Goal: Communication & Community: Ask a question

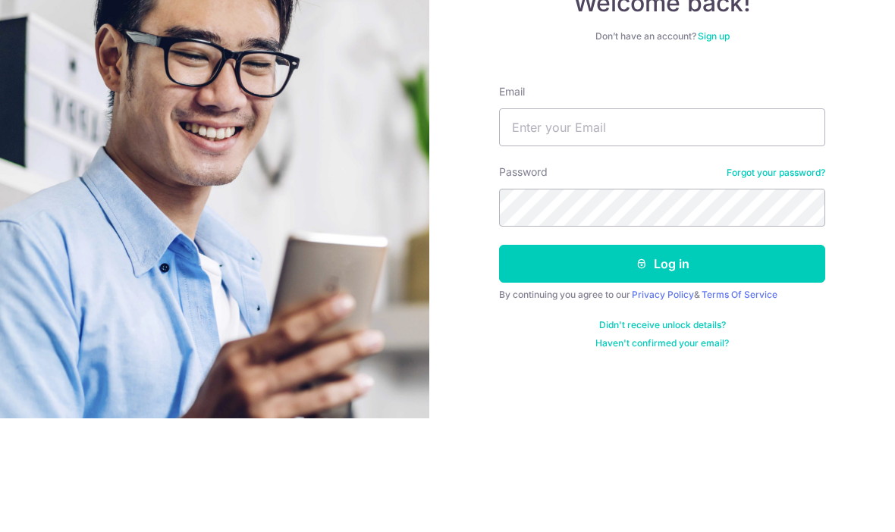
click at [645, 222] on input "Email" at bounding box center [662, 241] width 326 height 38
type input "[EMAIL_ADDRESS][DOMAIN_NAME]"
click at [662, 359] on button "Log in" at bounding box center [662, 378] width 326 height 38
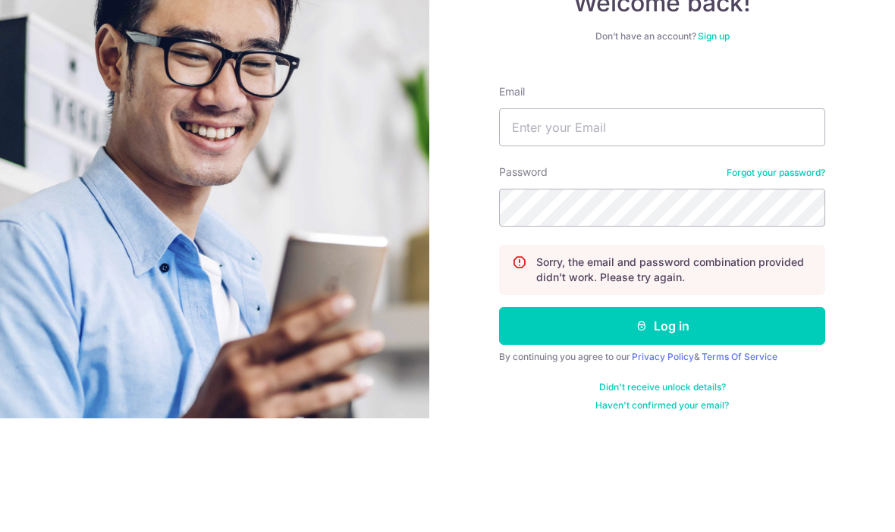
click at [619, 222] on input "Email" at bounding box center [662, 241] width 326 height 38
type input "jasonteo1978@gmail.com"
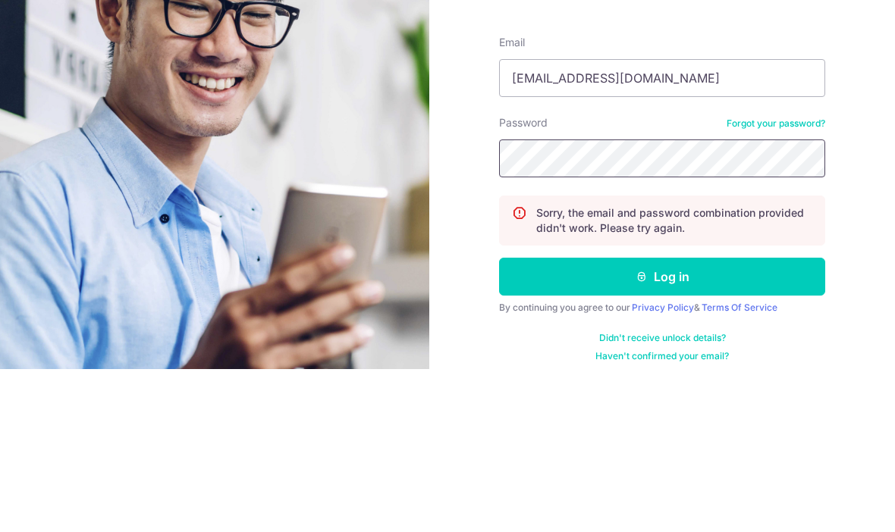
click at [662, 421] on button "Log in" at bounding box center [662, 440] width 326 height 38
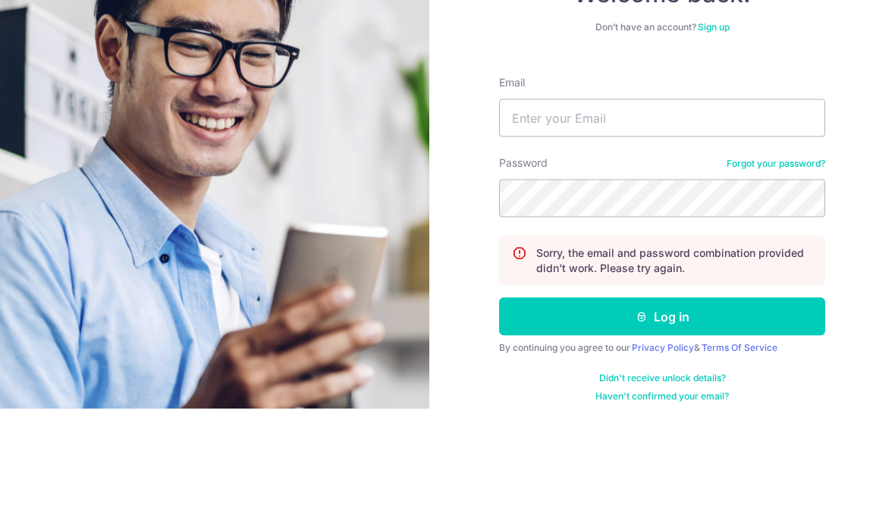
click at [617, 222] on input "Email" at bounding box center [662, 241] width 326 height 38
type input "J"
type input "[EMAIL_ADDRESS][DOMAIN_NAME]"
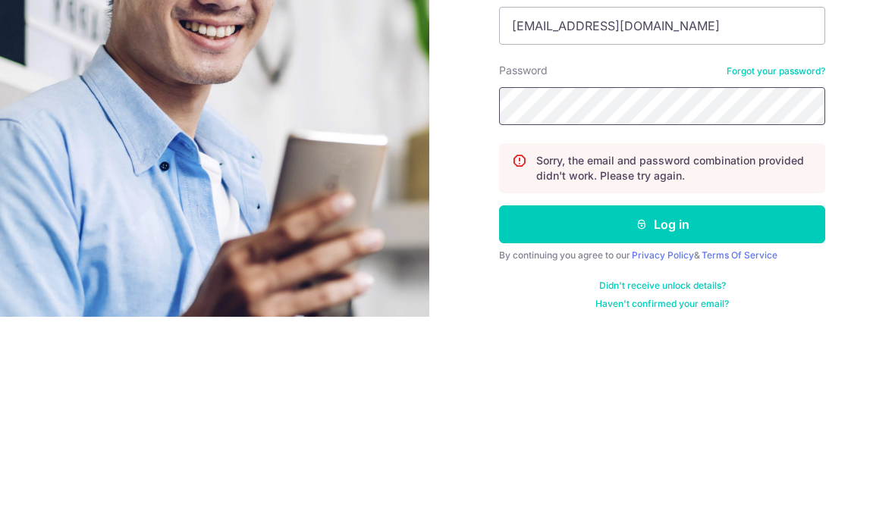
click at [662, 421] on button "Log in" at bounding box center [662, 440] width 326 height 38
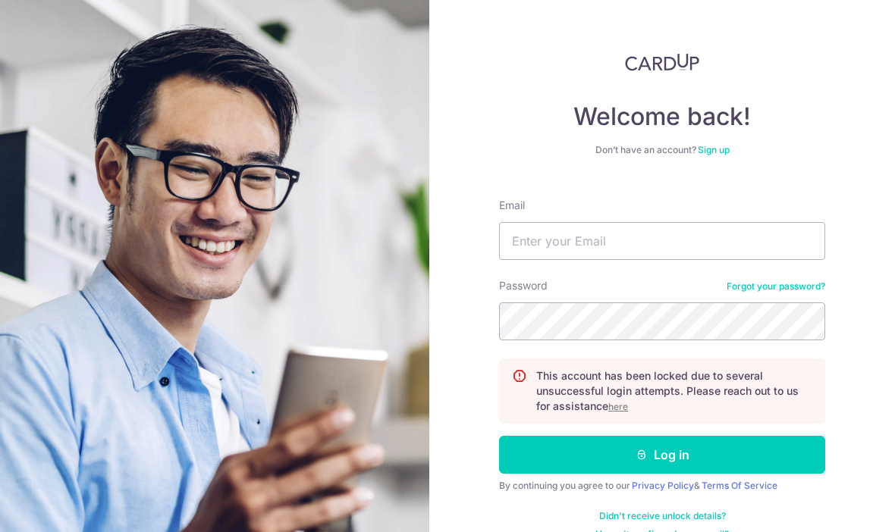
click at [792, 287] on link "Forgot your password?" at bounding box center [775, 287] width 99 height 12
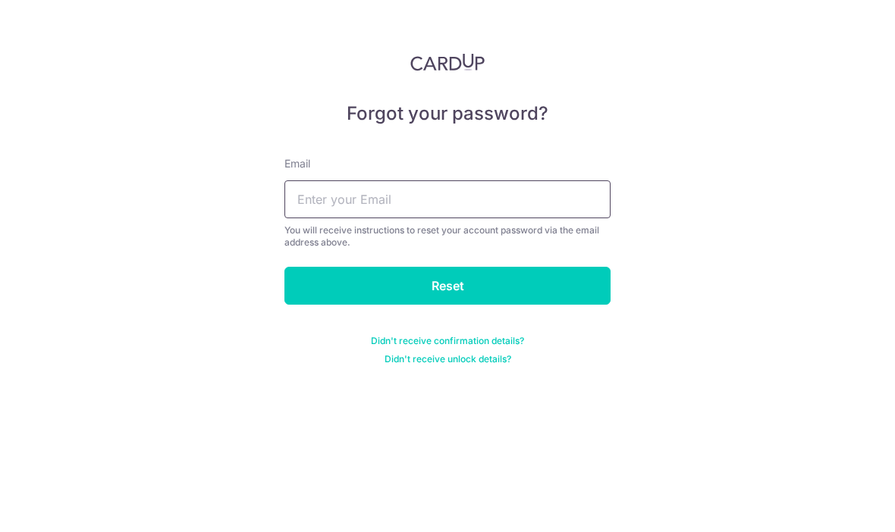
click at [544, 205] on input "text" at bounding box center [447, 199] width 326 height 38
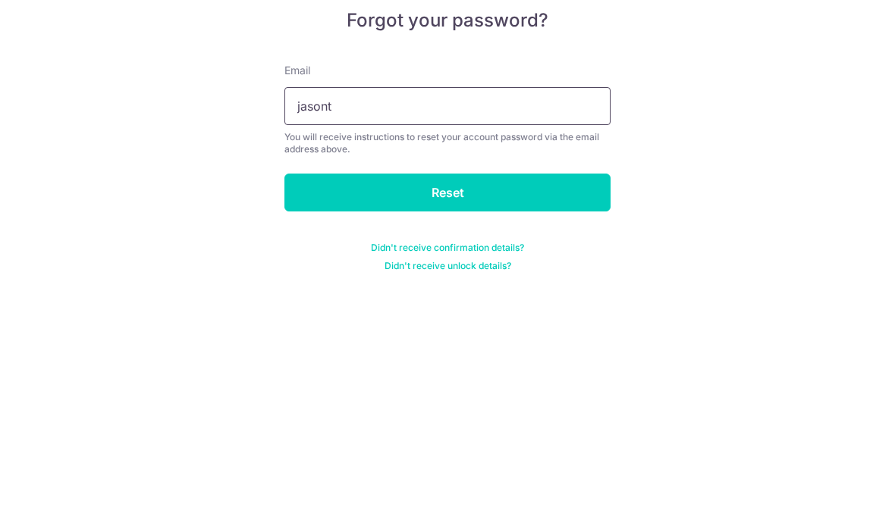
type input "jasonte"
type input "[EMAIL_ADDRESS][DOMAIN_NAME]"
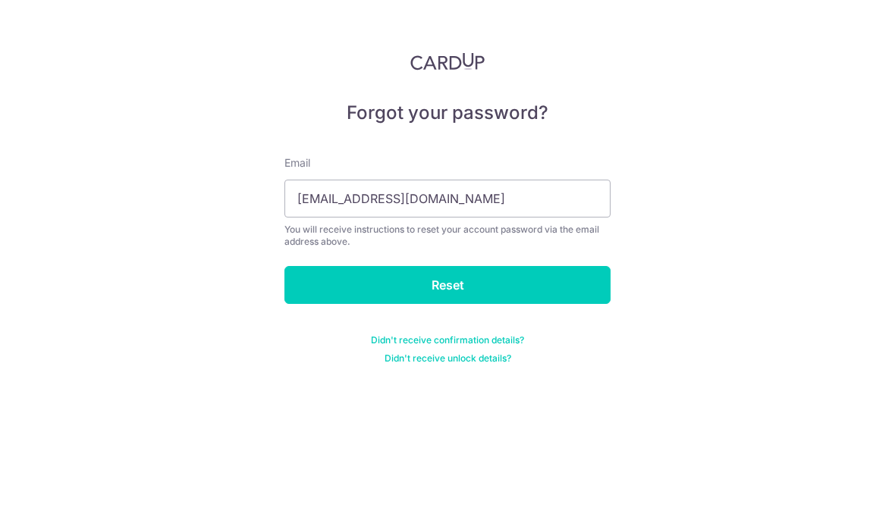
click at [539, 267] on input "Reset" at bounding box center [447, 286] width 326 height 38
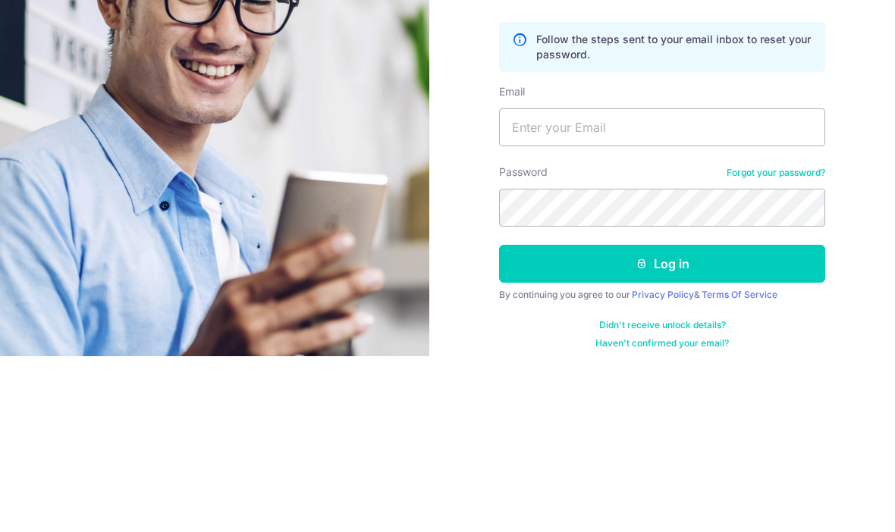
click at [102, 148] on img at bounding box center [215, 388] width 546 height 776
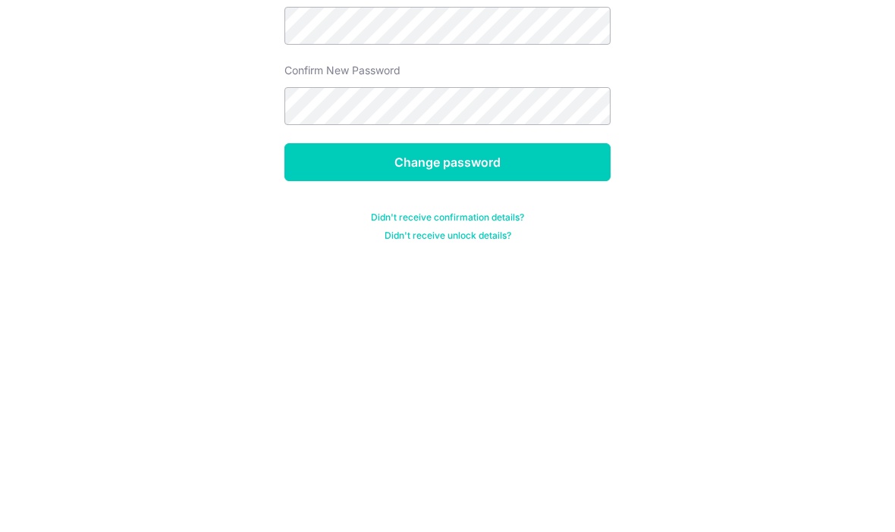
click at [525, 323] on input "Change password" at bounding box center [447, 342] width 326 height 38
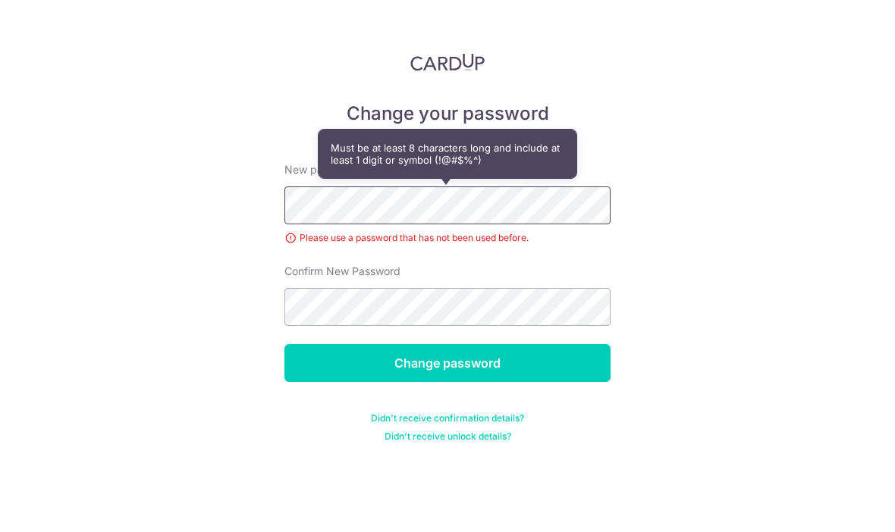
scroll to position [52, 0]
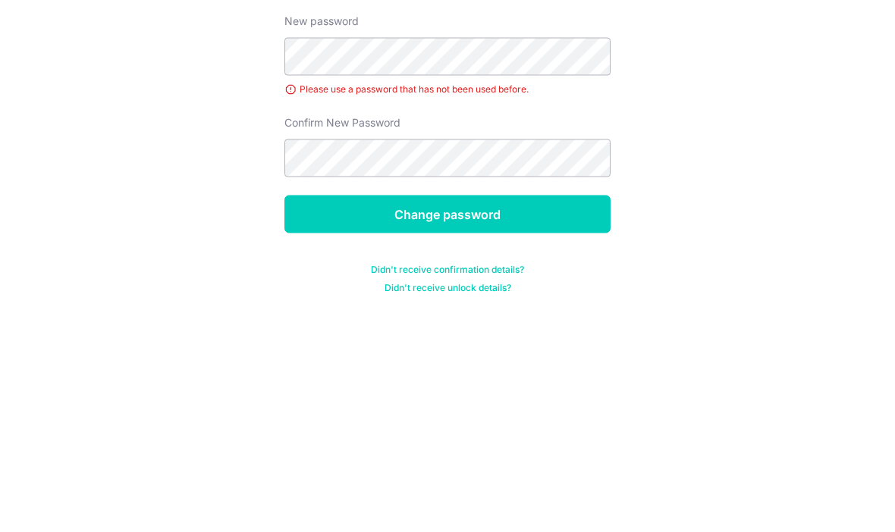
click at [542, 344] on input "Change password" at bounding box center [447, 363] width 326 height 38
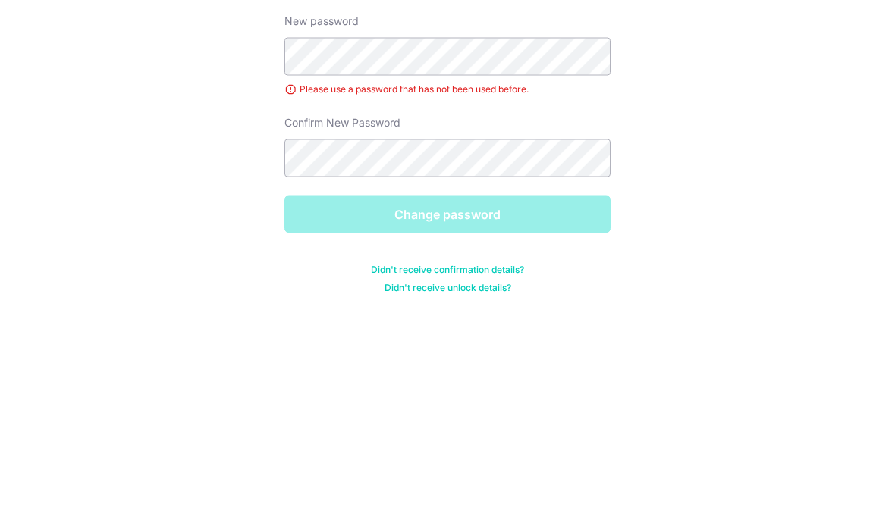
scroll to position [52, 0]
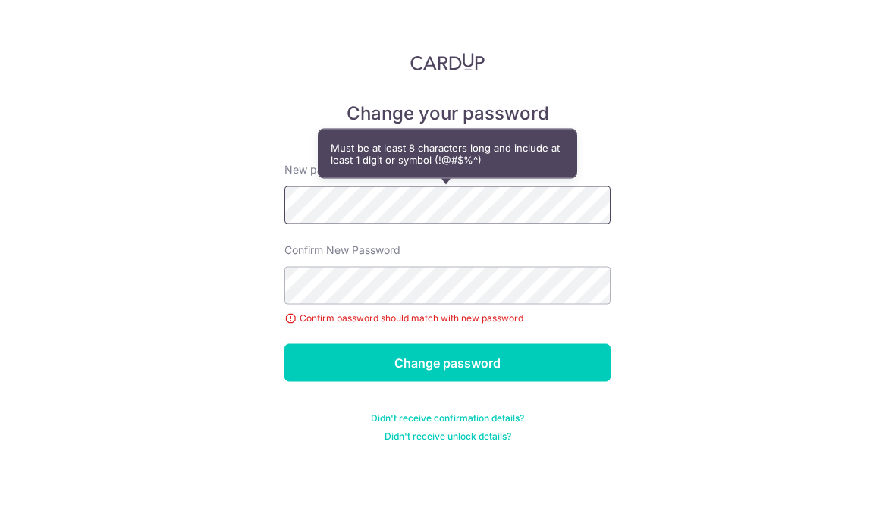
scroll to position [52, 0]
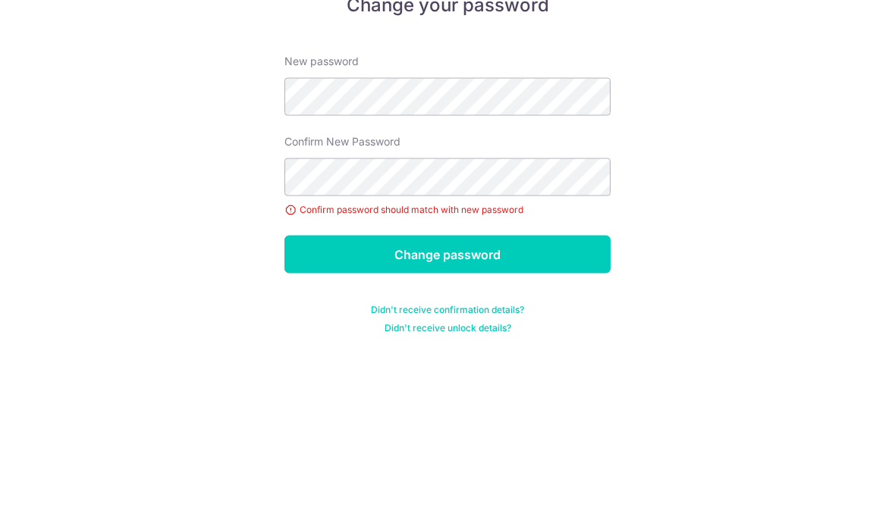
click at [531, 344] on input "Change password" at bounding box center [447, 363] width 326 height 38
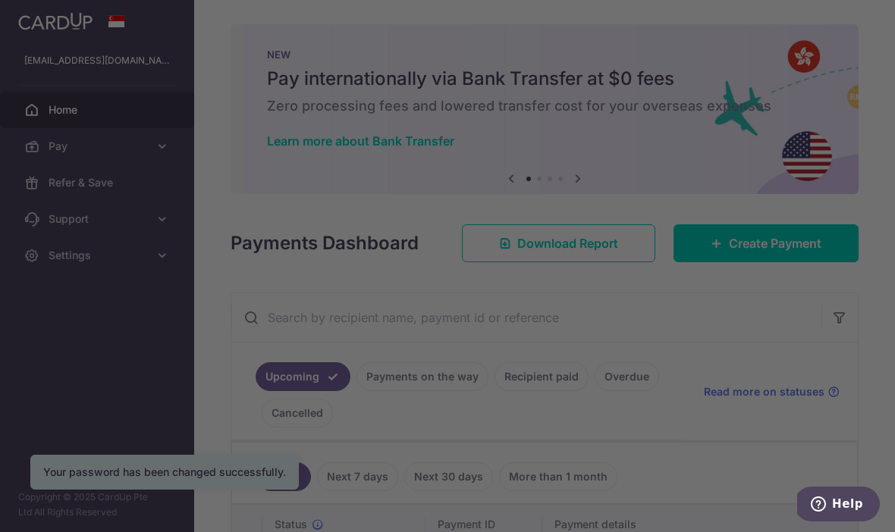
click at [613, 40] on div at bounding box center [452, 269] width 904 height 538
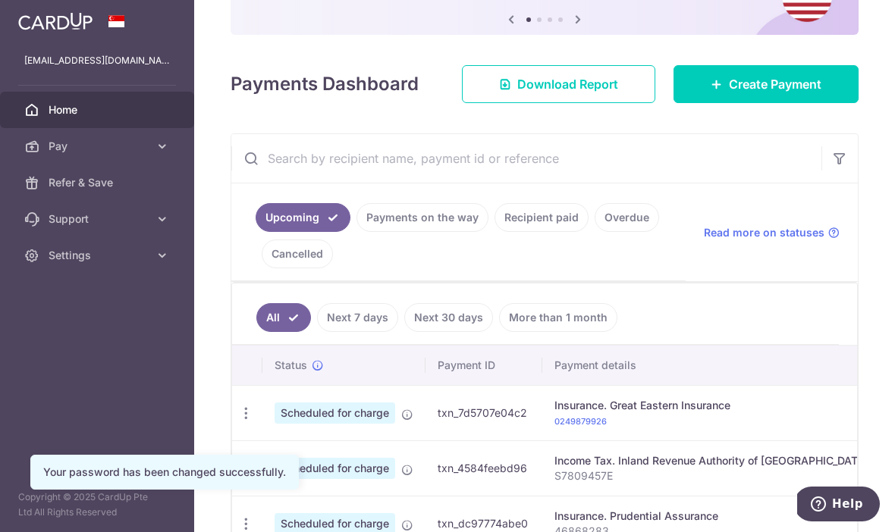
scroll to position [226, 0]
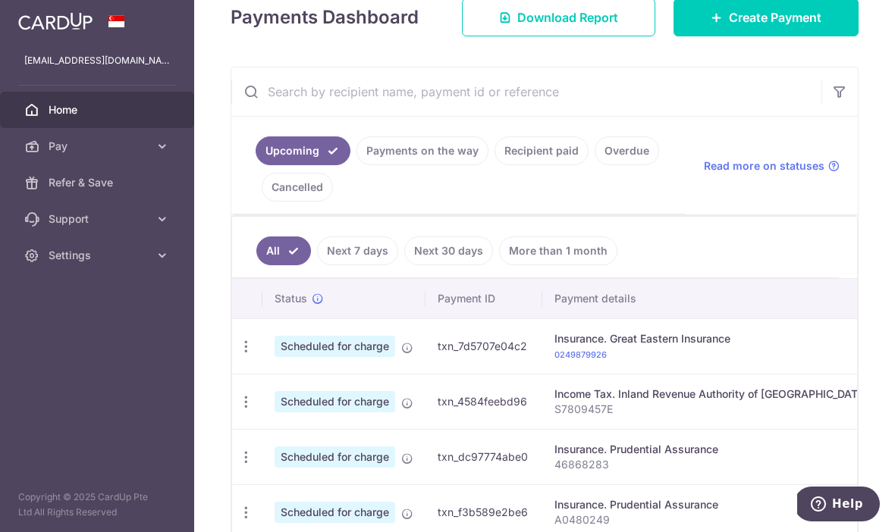
click at [827, 494] on button "Help" at bounding box center [837, 504] width 86 height 35
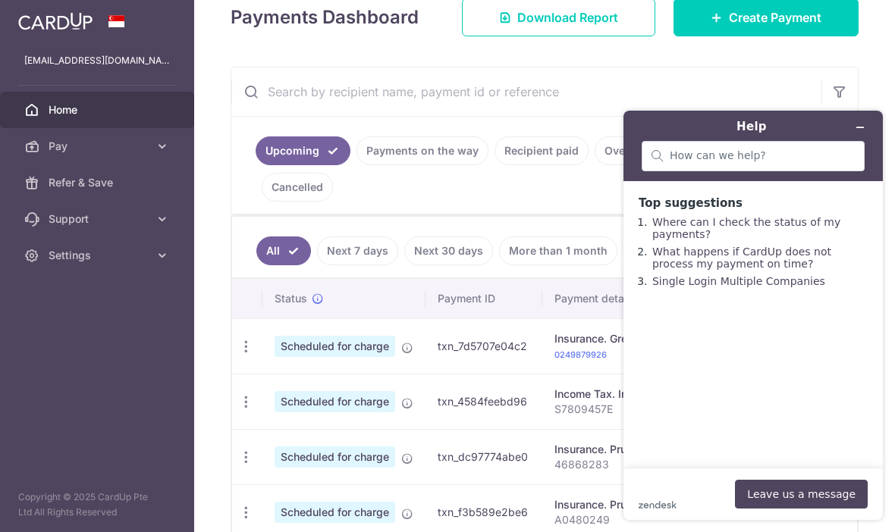
click at [680, 500] on div "zendesk .cls-1{fill:#03363d;} Leave us a message" at bounding box center [752, 494] width 229 height 29
click at [814, 492] on button "Leave us a message" at bounding box center [801, 494] width 133 height 29
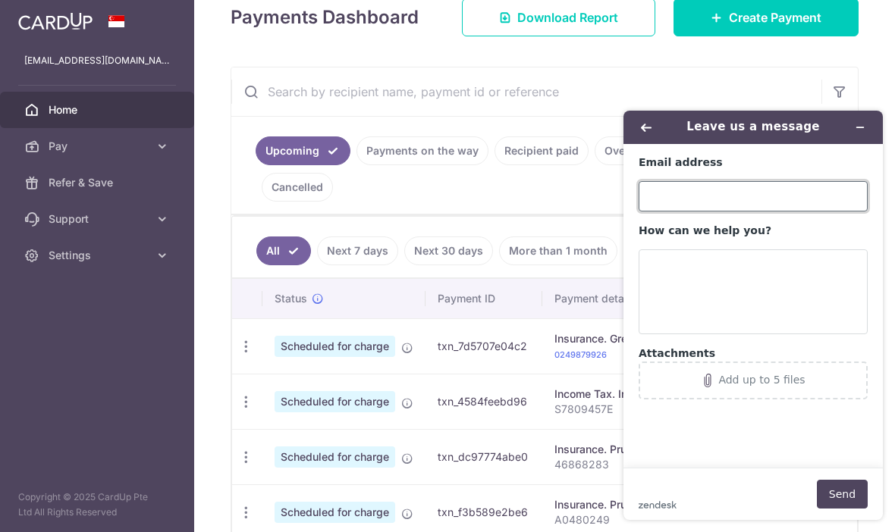
click at [718, 199] on input "Email address" at bounding box center [752, 196] width 229 height 30
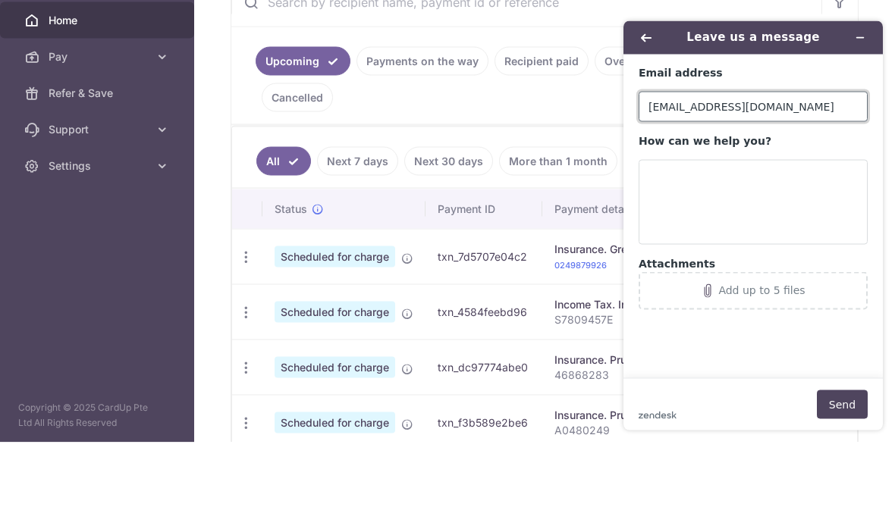
type input "[EMAIL_ADDRESS][DOMAIN_NAME]"
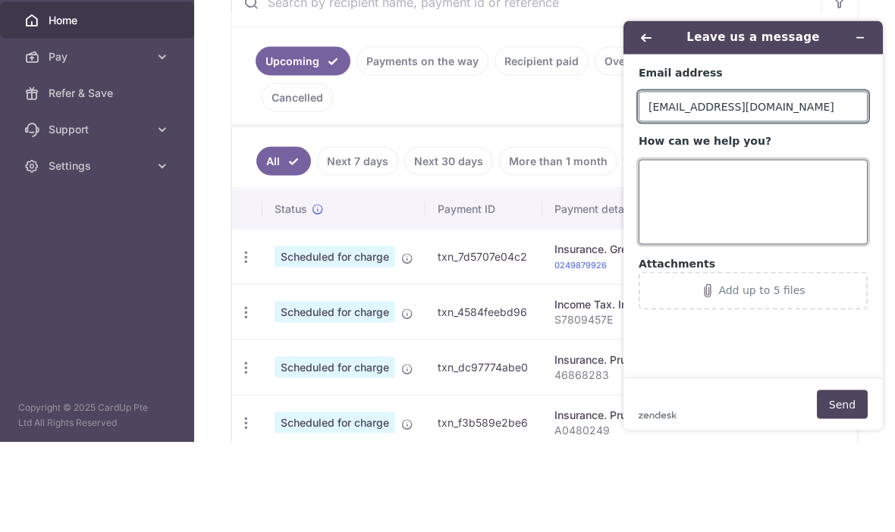
click at [710, 186] on textarea "How can we help you?" at bounding box center [752, 201] width 229 height 85
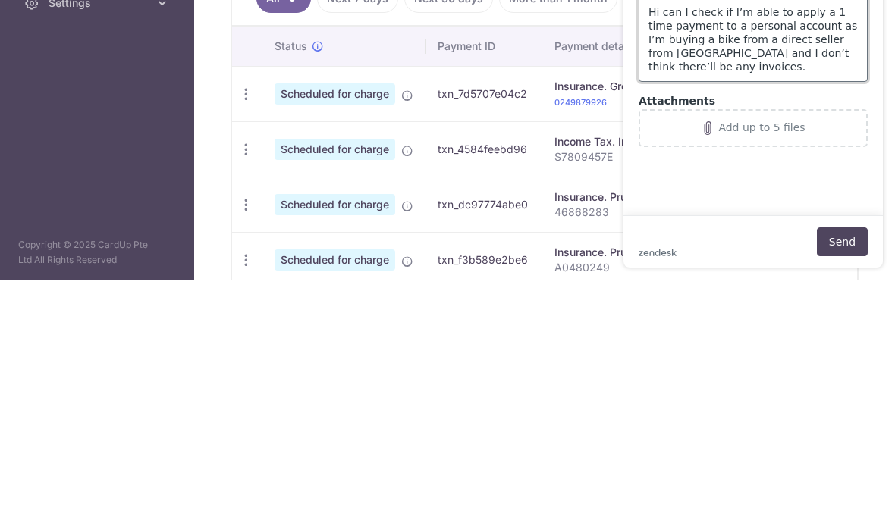
type textarea "Hi can I check if I’m able to apply a 1 time payment to a personal account as I…"
click at [778, 178] on main "Email address [EMAIL_ADDRESS][DOMAIN_NAME] How can we help you? Hi can I check …" at bounding box center [755, 54] width 248 height 324
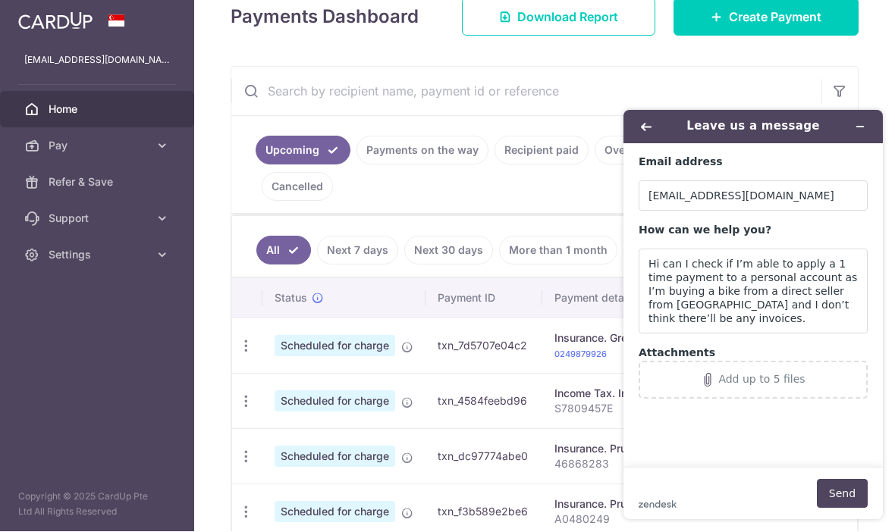
click at [840, 488] on button "Send" at bounding box center [841, 493] width 51 height 29
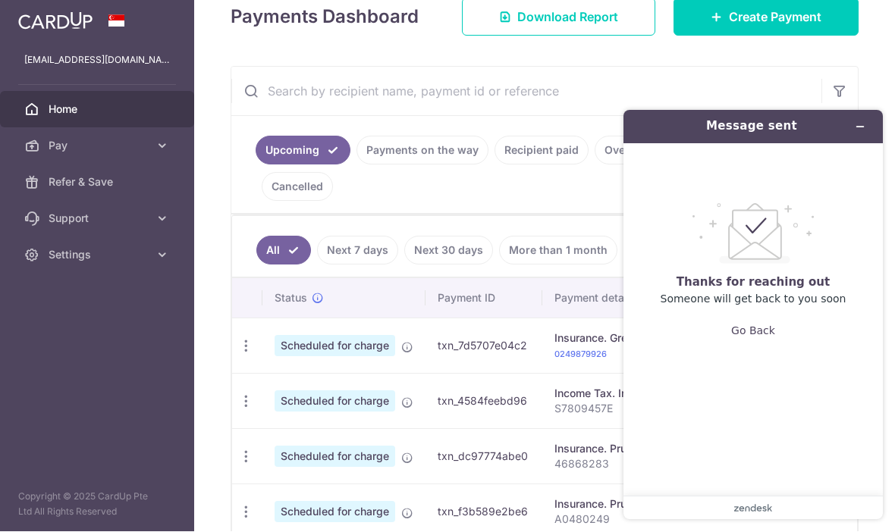
scroll to position [268, 0]
